Goal: Information Seeking & Learning: Learn about a topic

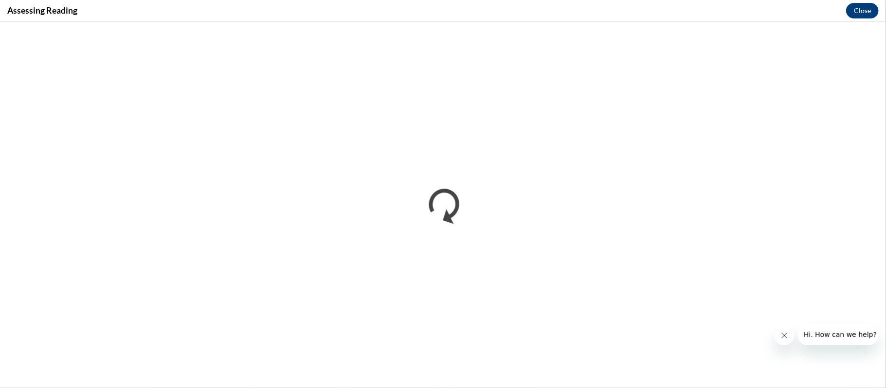
scroll to position [263, 0]
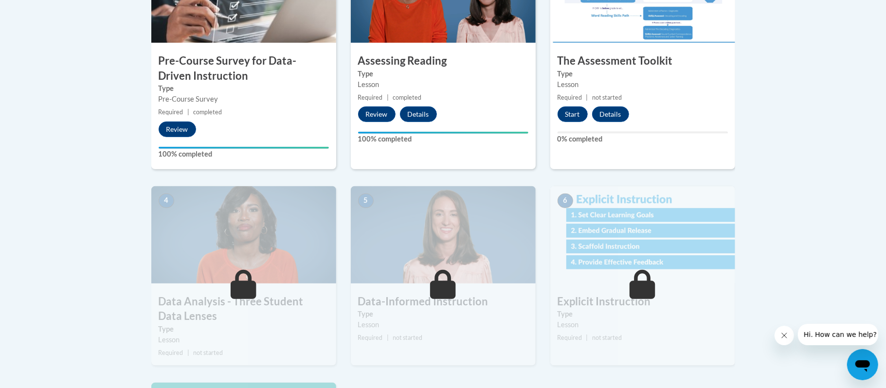
scroll to position [395, 0]
click at [578, 114] on button "Start" at bounding box center [572, 115] width 30 height 16
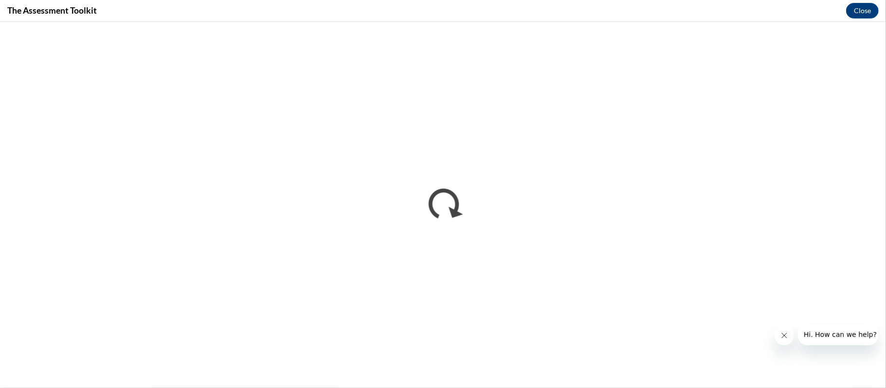
scroll to position [263, 0]
click at [864, 15] on button "Close" at bounding box center [862, 11] width 33 height 16
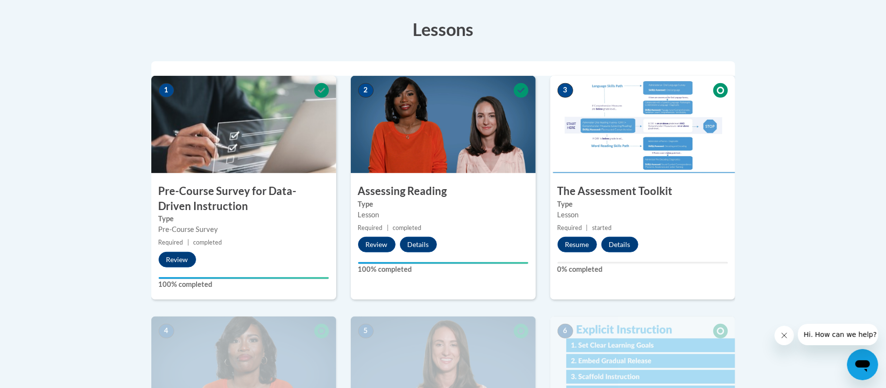
scroll to position [264, 0]
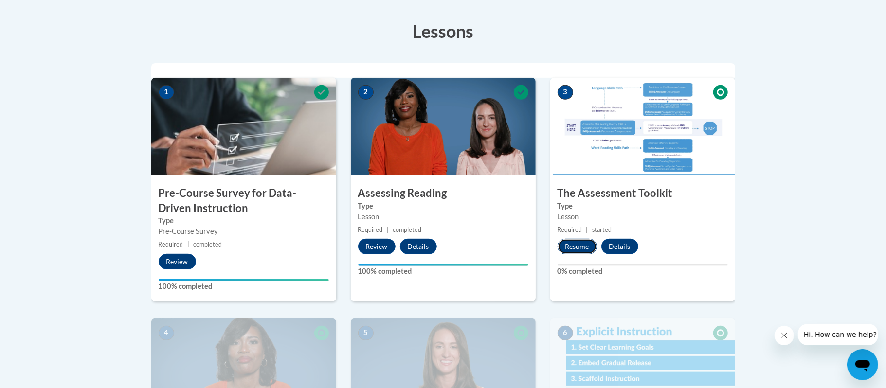
click at [580, 245] on button "Resume" at bounding box center [576, 247] width 39 height 16
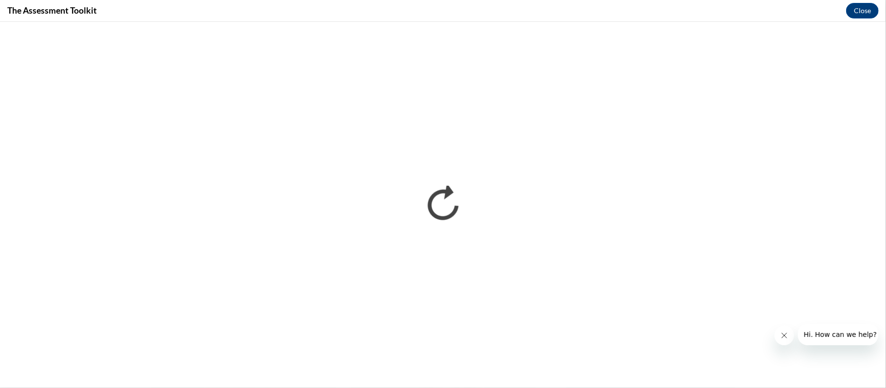
scroll to position [0, 0]
